Goal: Find specific page/section: Find specific page/section

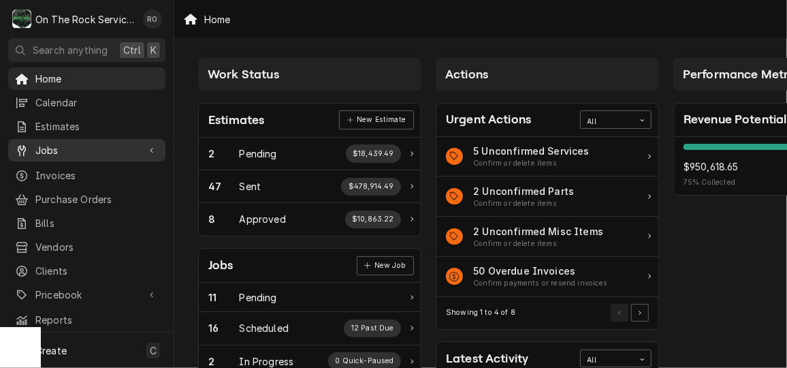
click at [99, 142] on div "Jobs" at bounding box center [87, 150] width 152 height 17
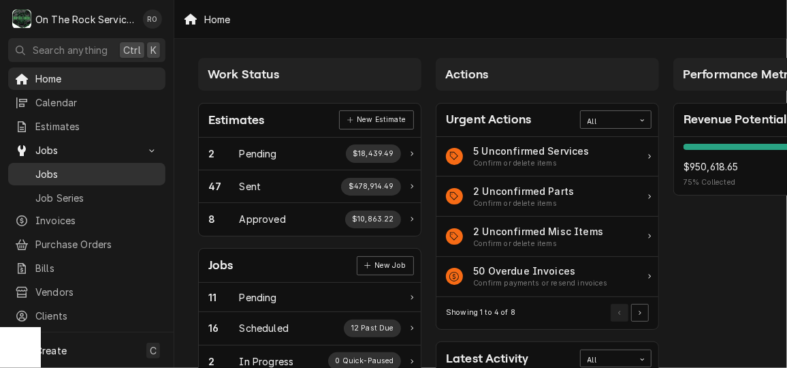
click at [80, 172] on span "Jobs" at bounding box center [96, 174] width 123 height 14
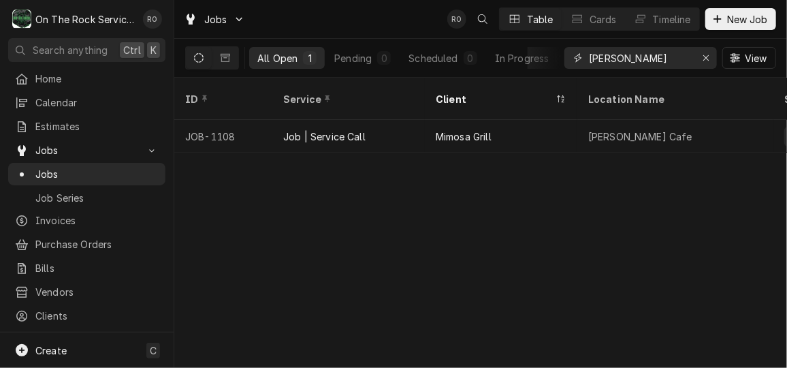
click at [672, 59] on input "harper" at bounding box center [640, 58] width 102 height 22
type input "lavonia"
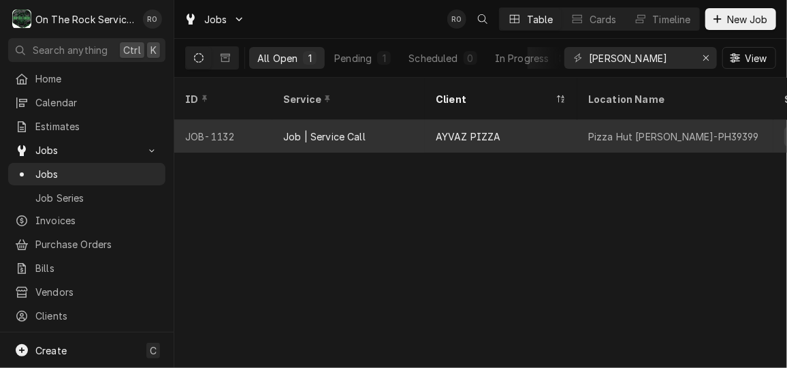
click at [498, 120] on div "AYVAZ PIZZA" at bounding box center [501, 136] width 153 height 33
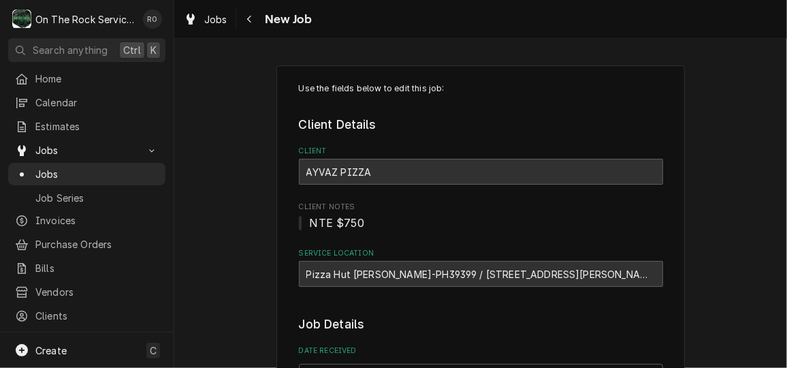
type textarea "x"
click at [53, 127] on span "Estimates" at bounding box center [96, 126] width 123 height 14
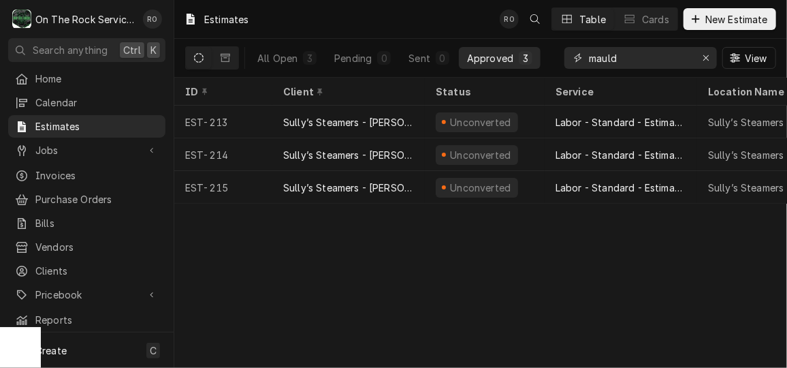
click at [641, 63] on input "mauld" at bounding box center [640, 58] width 102 height 22
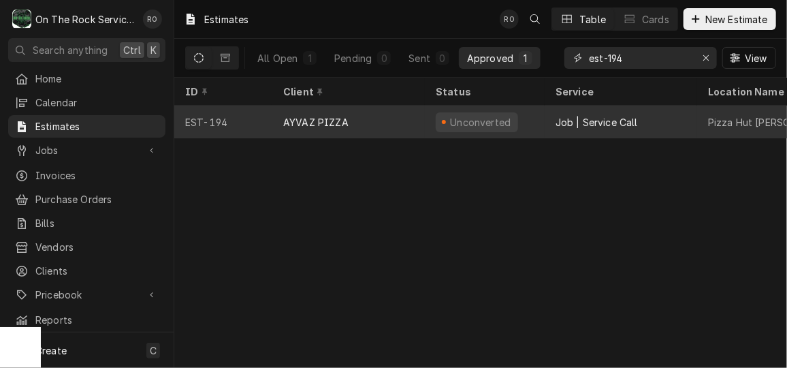
type input "est-194"
click at [579, 131] on div "Job | Service Call" at bounding box center [621, 122] width 153 height 33
